Goal: Find specific page/section: Find specific page/section

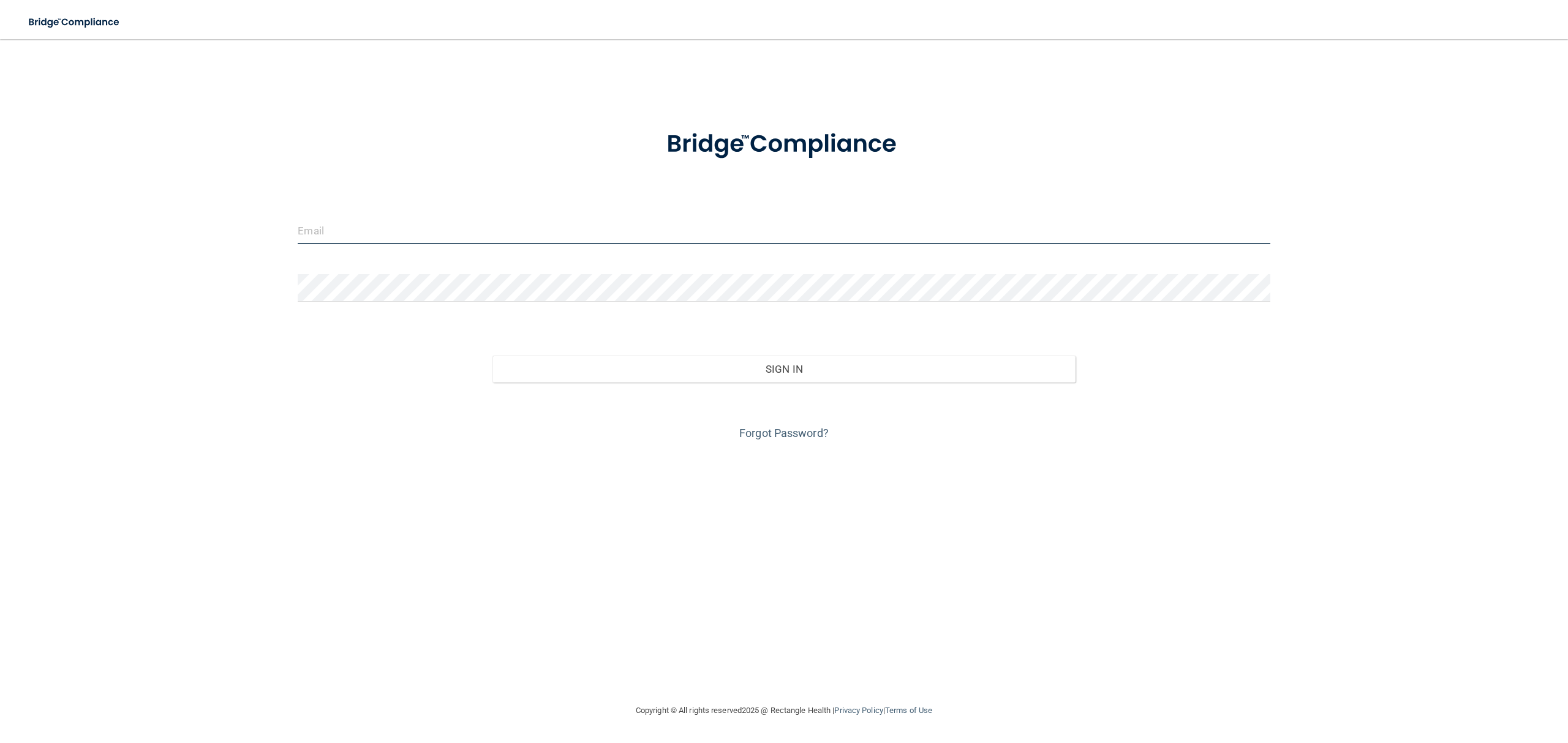
click at [479, 225] on input "email" at bounding box center [784, 230] width 972 height 28
type input "[EMAIL_ADDRESS][DOMAIN_NAME]"
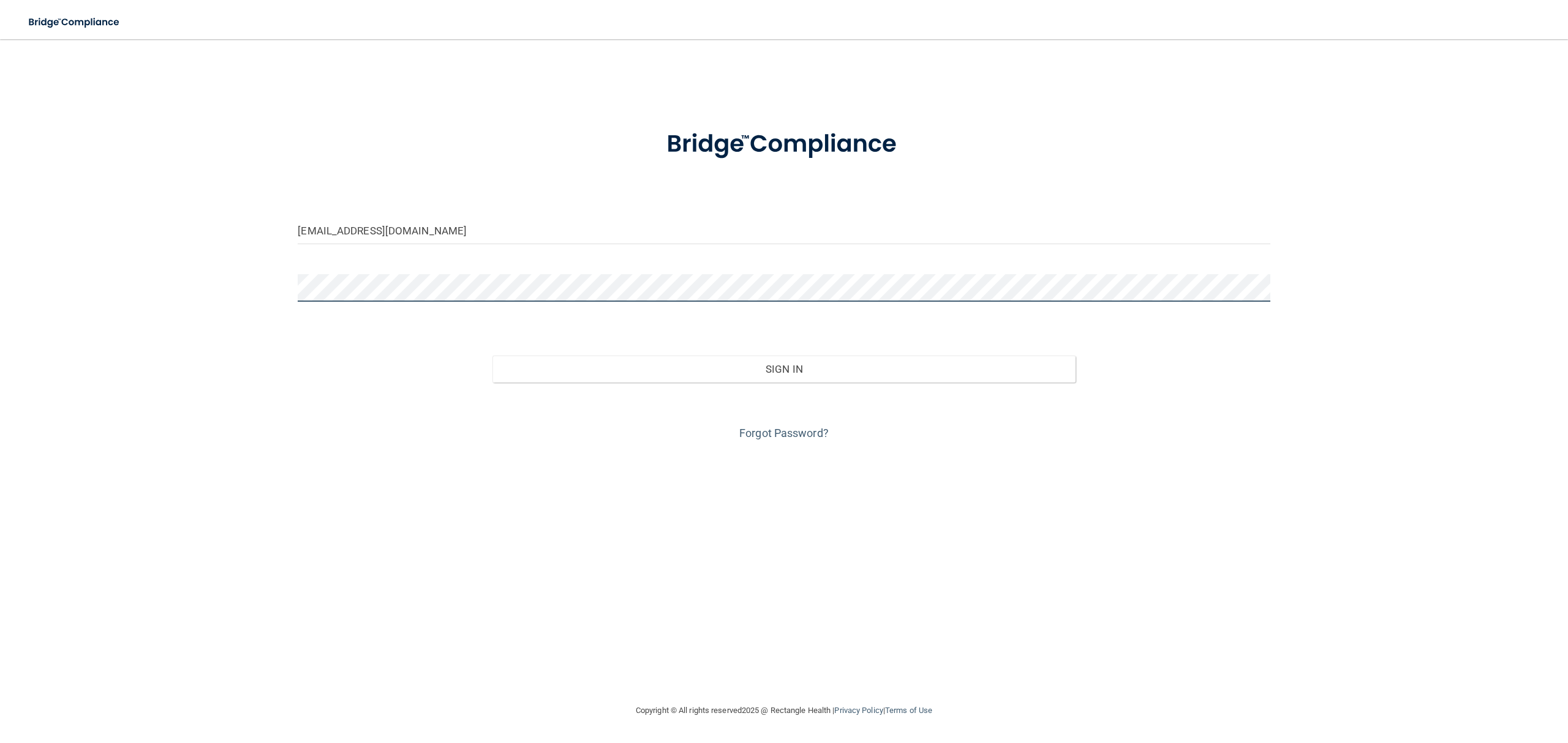
click at [493, 356] on button "Sign In" at bounding box center [784, 369] width 583 height 27
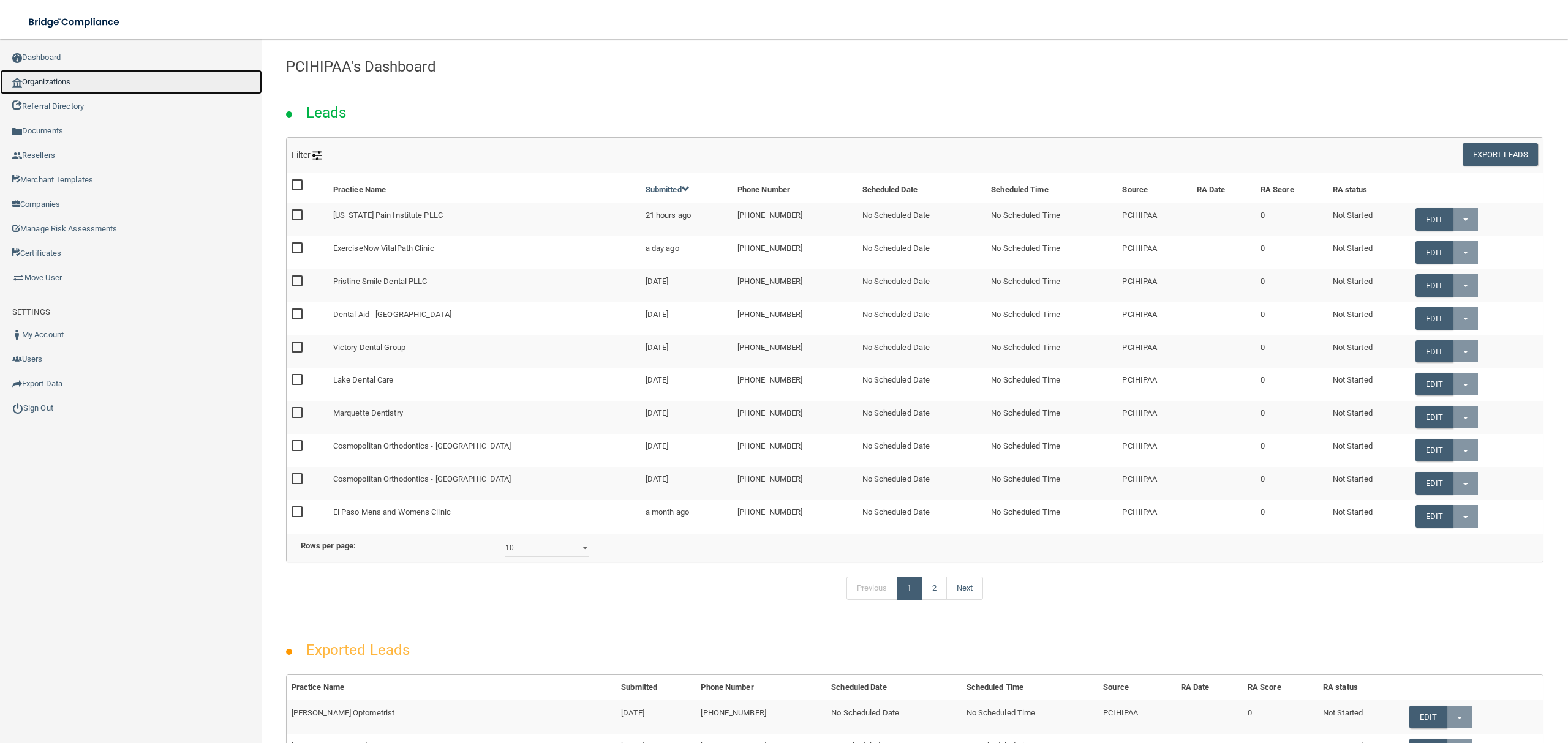
click at [44, 81] on link "Organizations" at bounding box center [131, 82] width 262 height 25
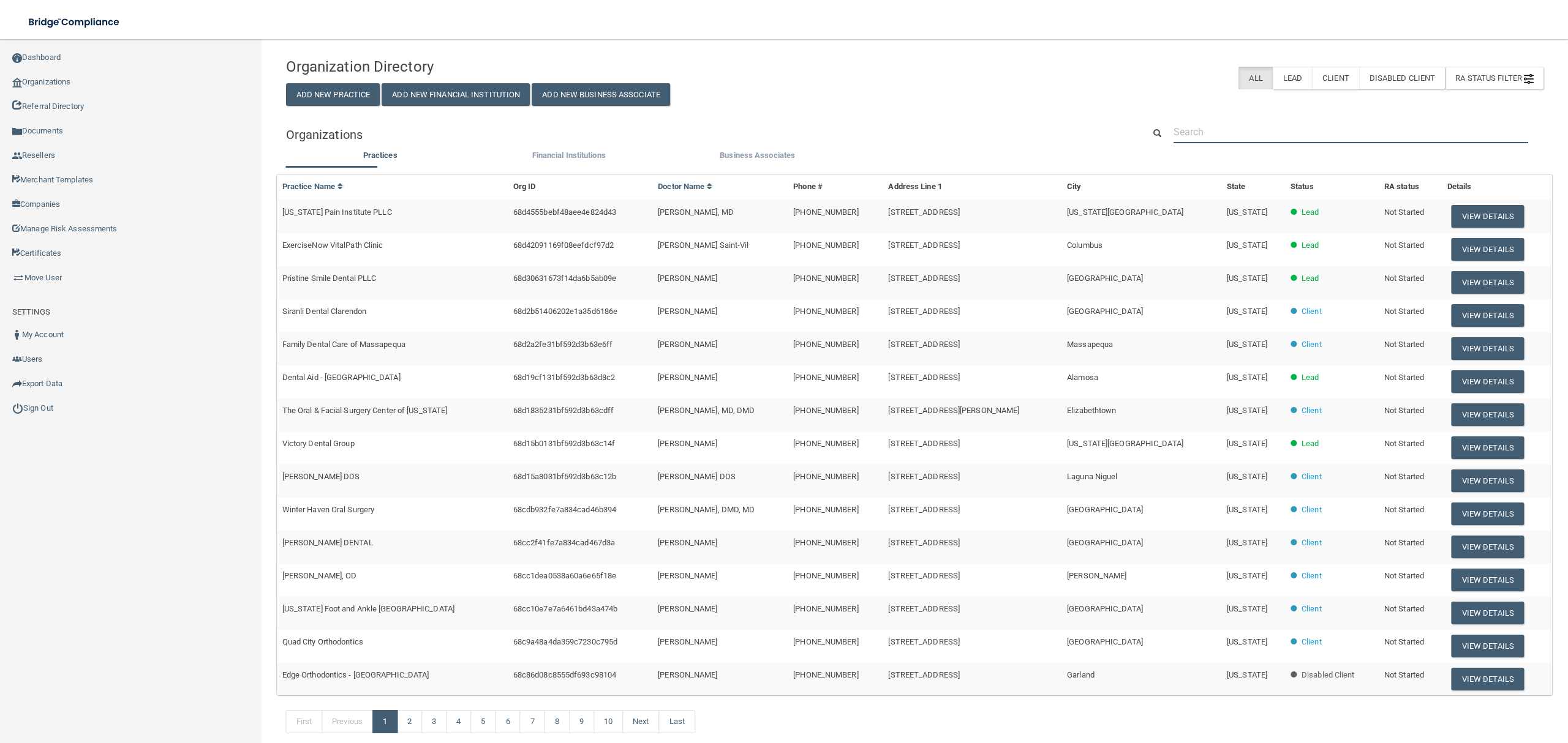
click at [1315, 138] on input "text" at bounding box center [1350, 131] width 355 height 22
paste input "[PHONE_NUMBER]"
type input "[PHONE_NUMBER]"
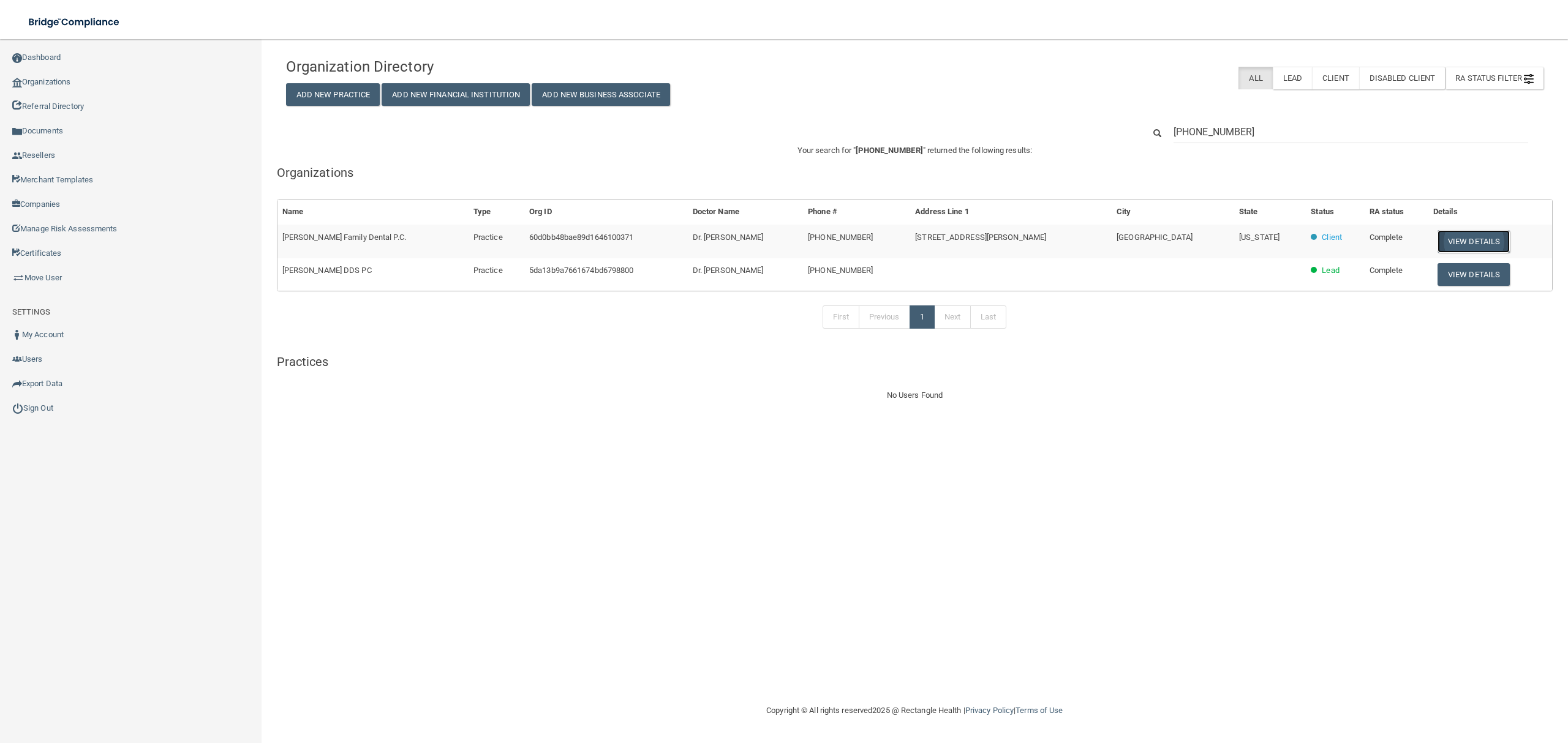
click at [1454, 243] on button "View Details" at bounding box center [1473, 241] width 72 height 22
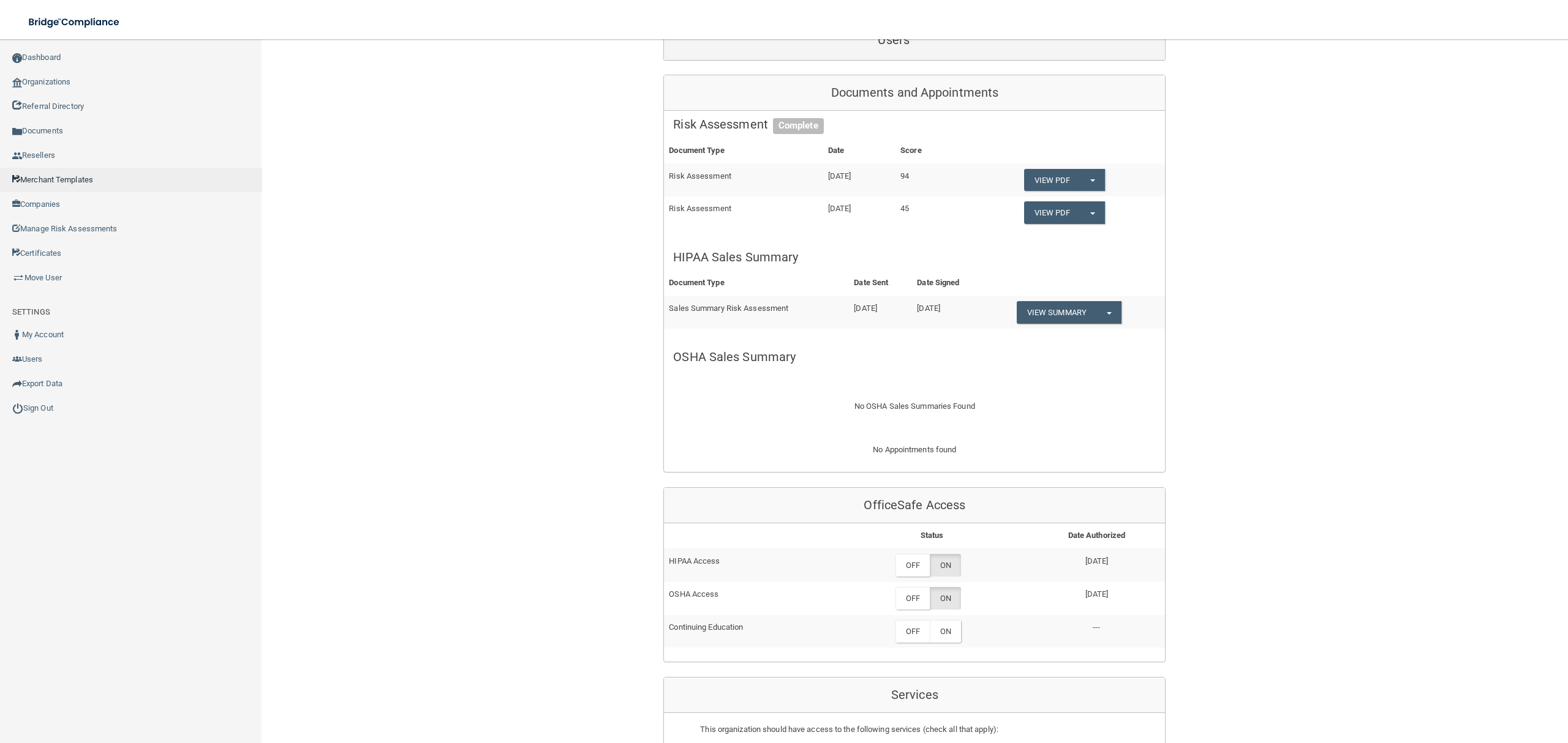
scroll to position [245, 0]
